Goal: Information Seeking & Learning: Learn about a topic

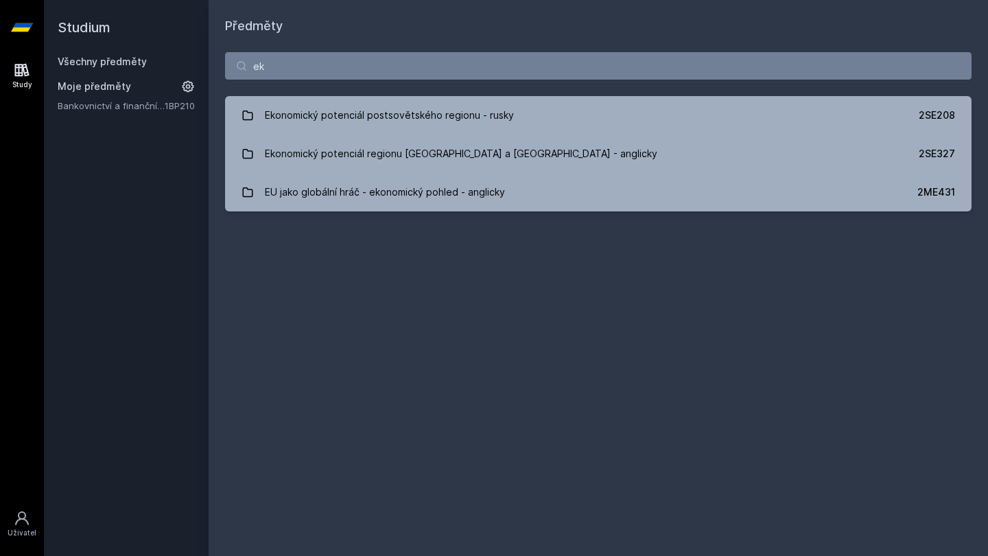
type input "e"
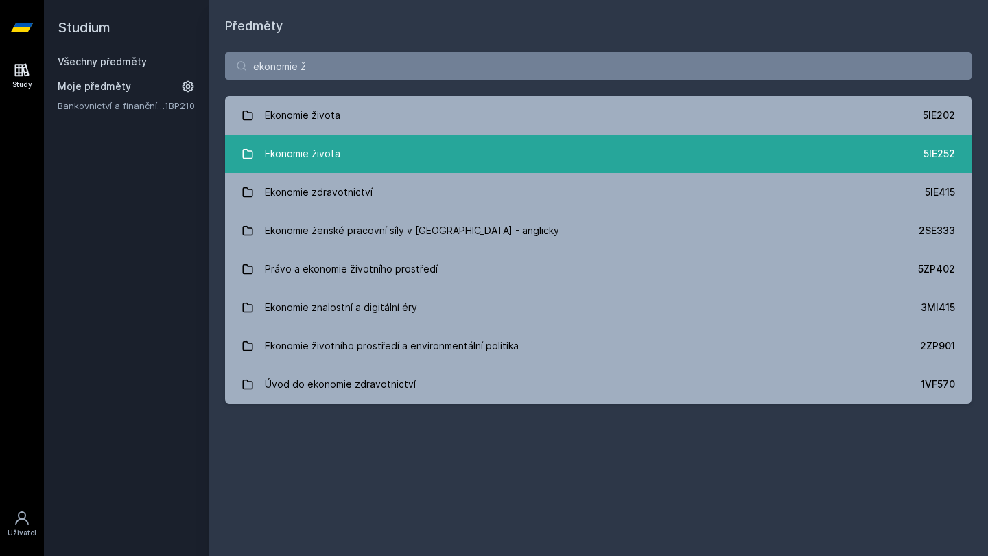
type input "ekonomie ž"
click at [815, 158] on link "Ekonomie života 5IE252" at bounding box center [598, 153] width 746 height 38
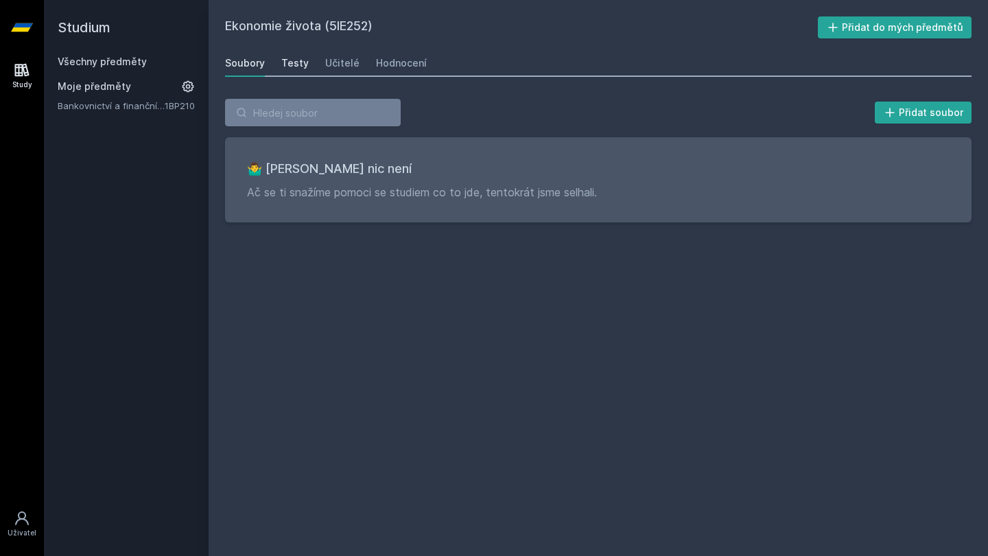
click at [294, 69] on div "Testy" at bounding box center [294, 63] width 27 height 14
click at [32, 23] on icon at bounding box center [22, 27] width 22 height 55
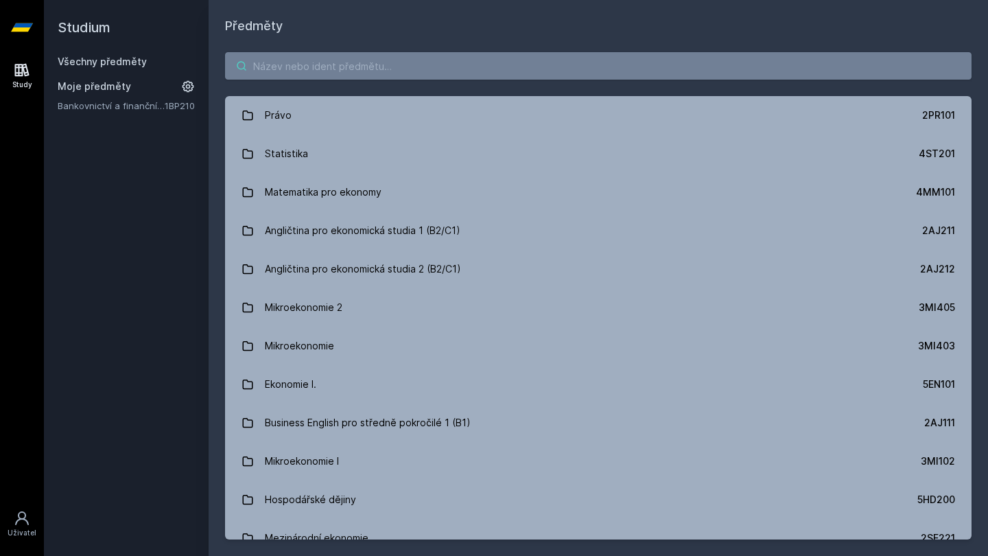
click at [362, 64] on input "search" at bounding box center [598, 65] width 746 height 27
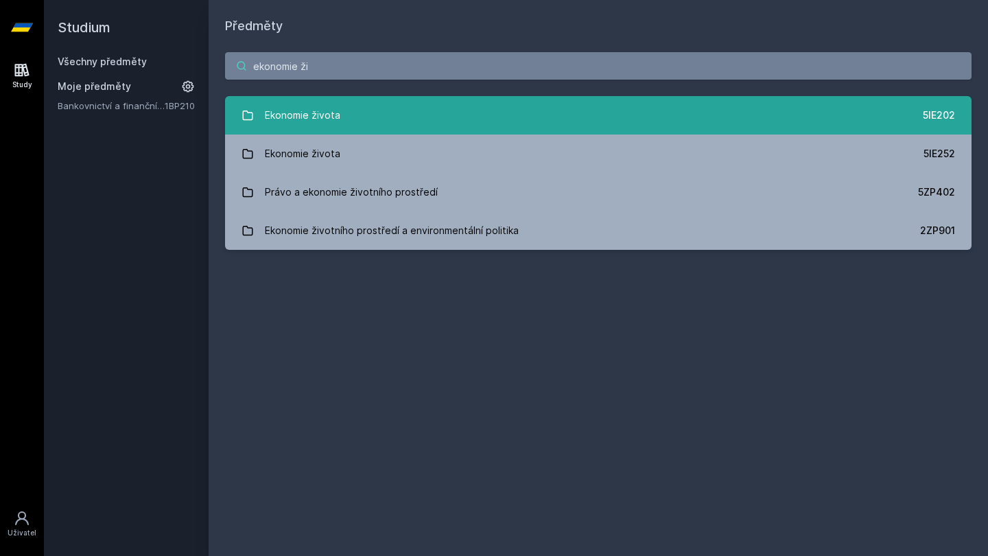
type input "ekonomie ži"
click at [379, 126] on link "Ekonomie života 5IE202" at bounding box center [598, 115] width 746 height 38
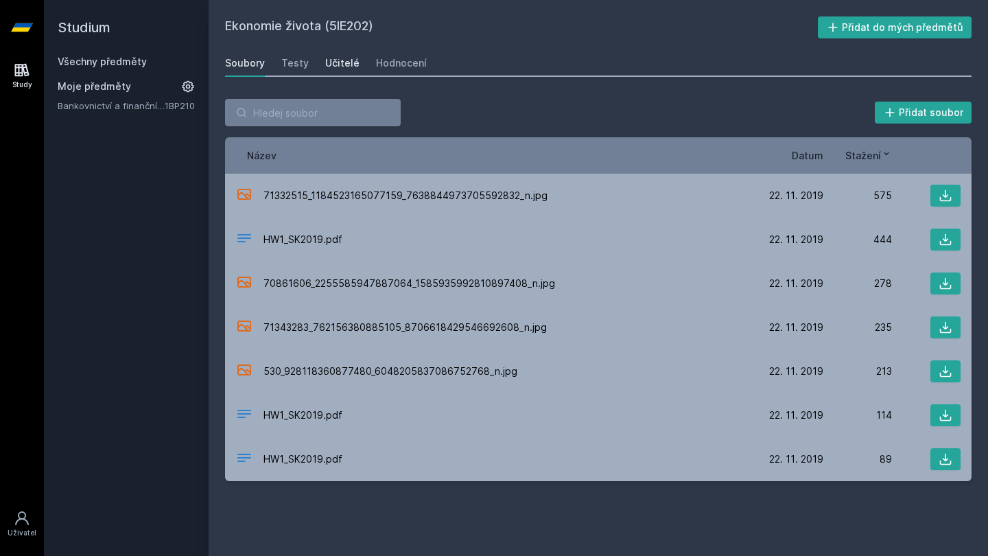
click at [331, 65] on div "Učitelé" at bounding box center [342, 63] width 34 height 14
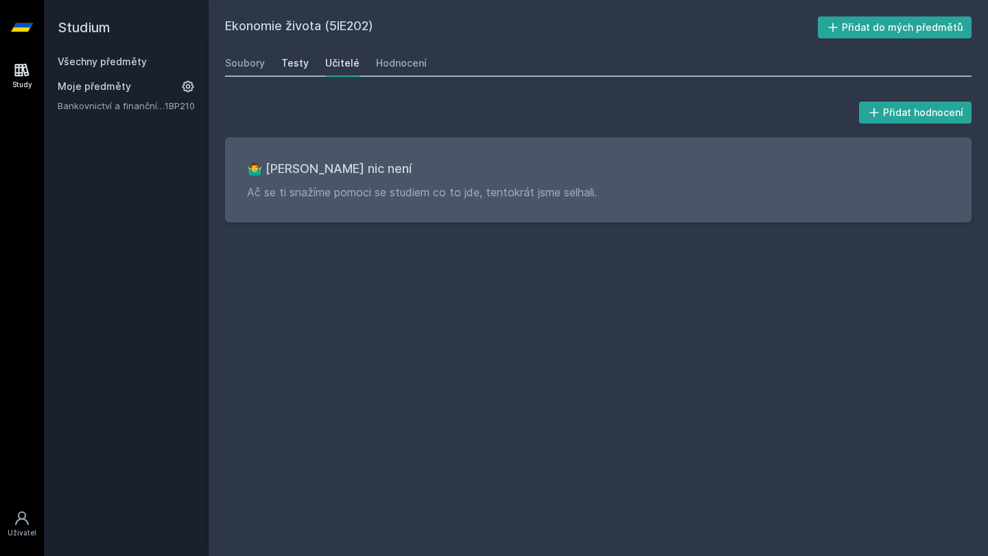
click at [286, 62] on div "Testy" at bounding box center [294, 63] width 27 height 14
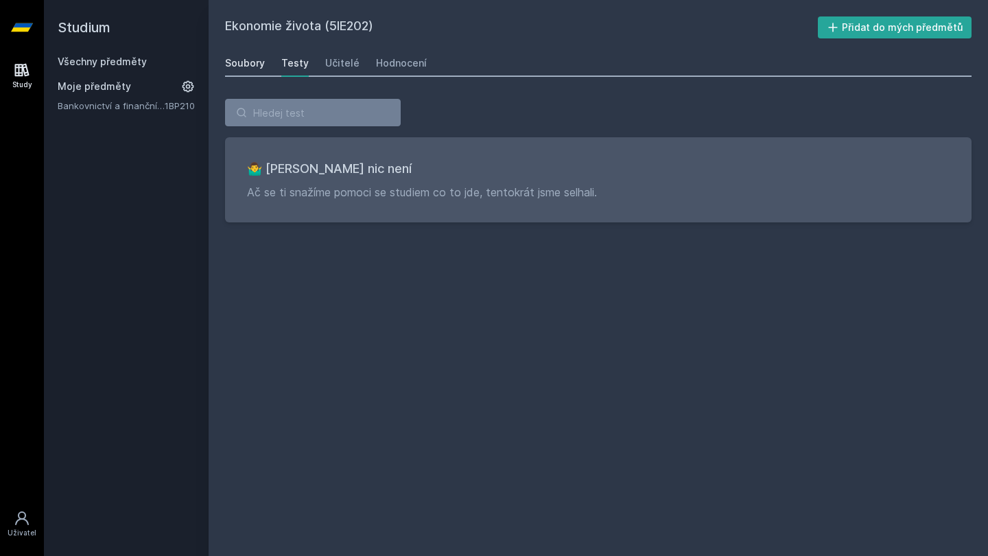
click at [259, 66] on div "Soubory" at bounding box center [245, 63] width 40 height 14
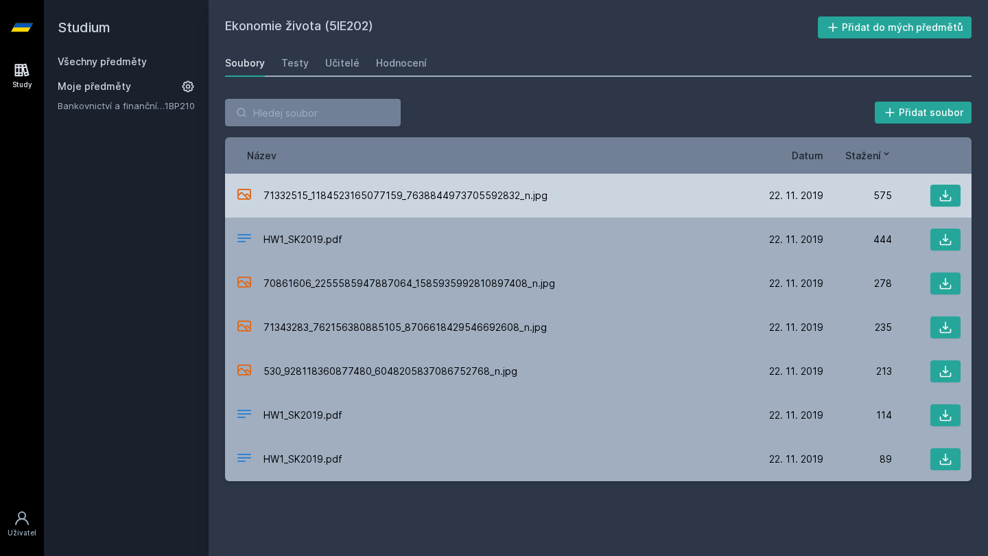
click at [347, 190] on span "71332515_1184523165077159_7638844973705592832_n.jpg" at bounding box center [405, 196] width 284 height 14
click at [937, 191] on button at bounding box center [945, 196] width 30 height 22
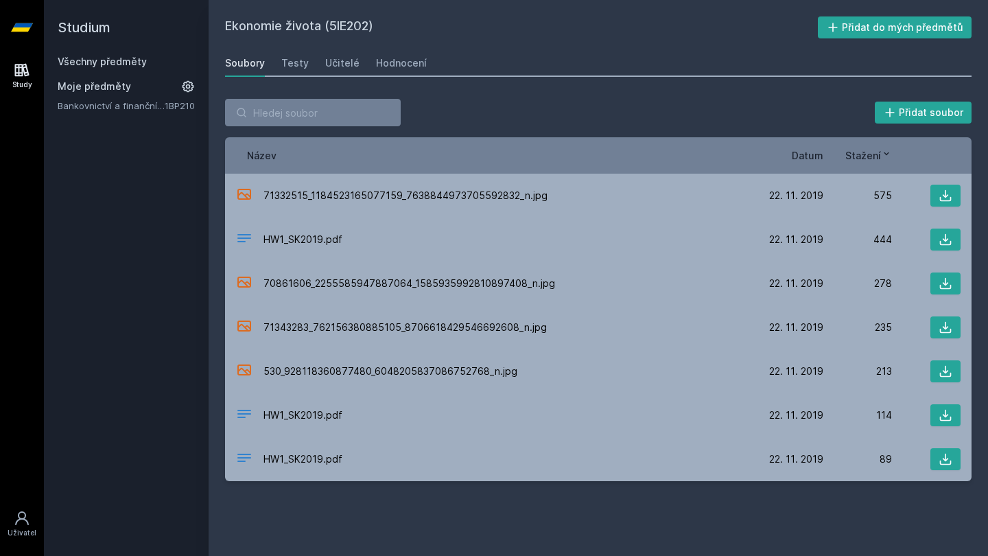
click at [545, 115] on div "Přidat soubor" at bounding box center [598, 112] width 746 height 27
